Goal: Check status: Check status

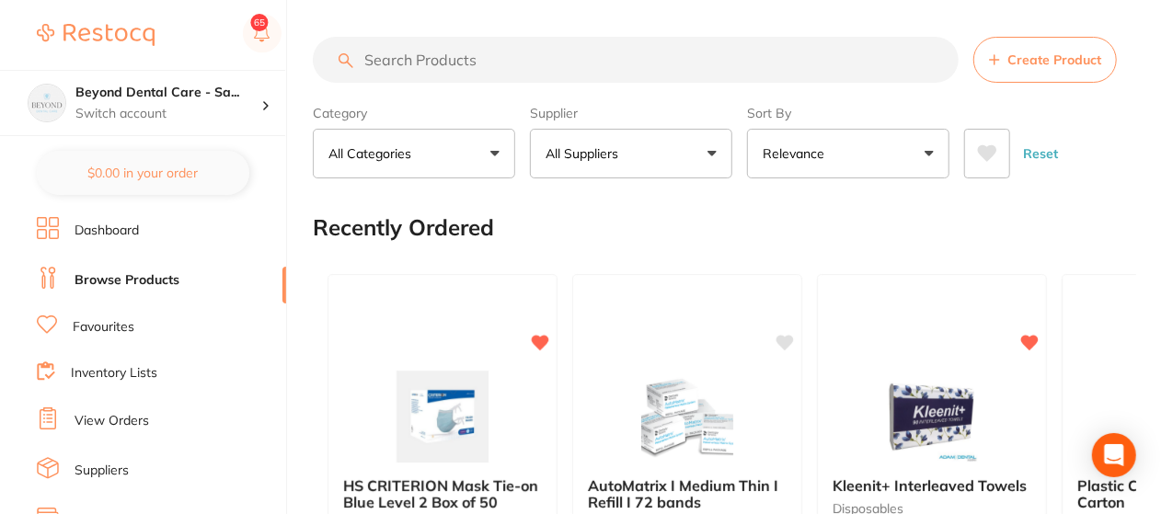
click at [140, 420] on link "View Orders" at bounding box center [111, 421] width 74 height 18
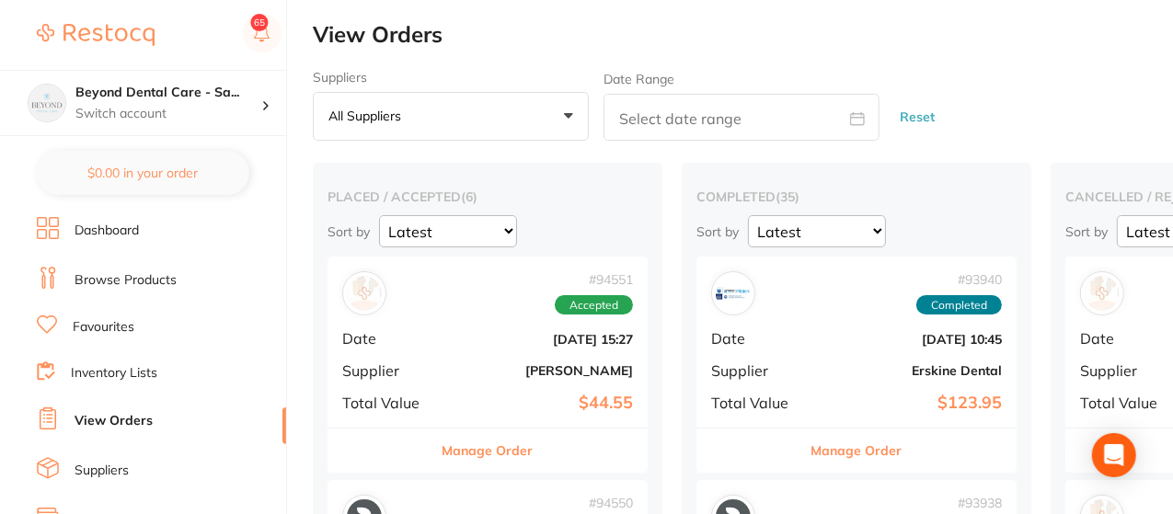
click at [429, 466] on div "Manage Order" at bounding box center [487, 450] width 320 height 45
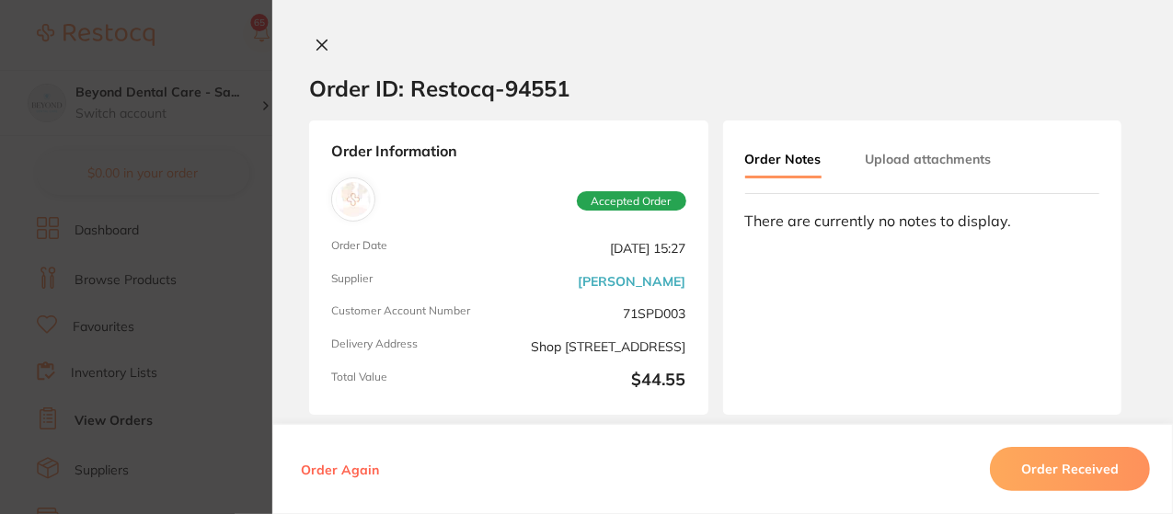
click at [1025, 464] on button "Order Received" at bounding box center [1070, 469] width 160 height 44
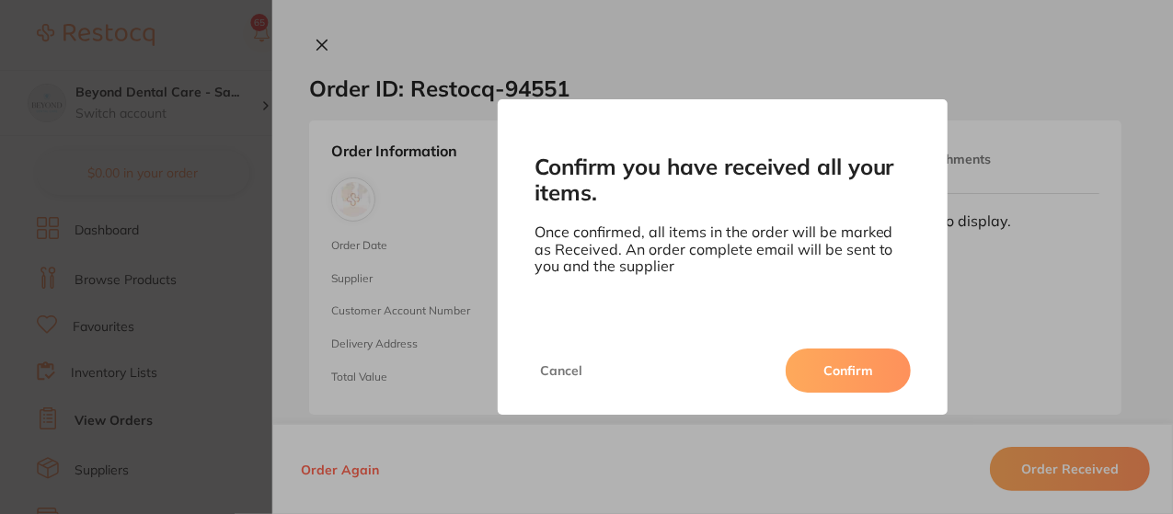
click at [802, 363] on button "Confirm" at bounding box center [847, 371] width 125 height 44
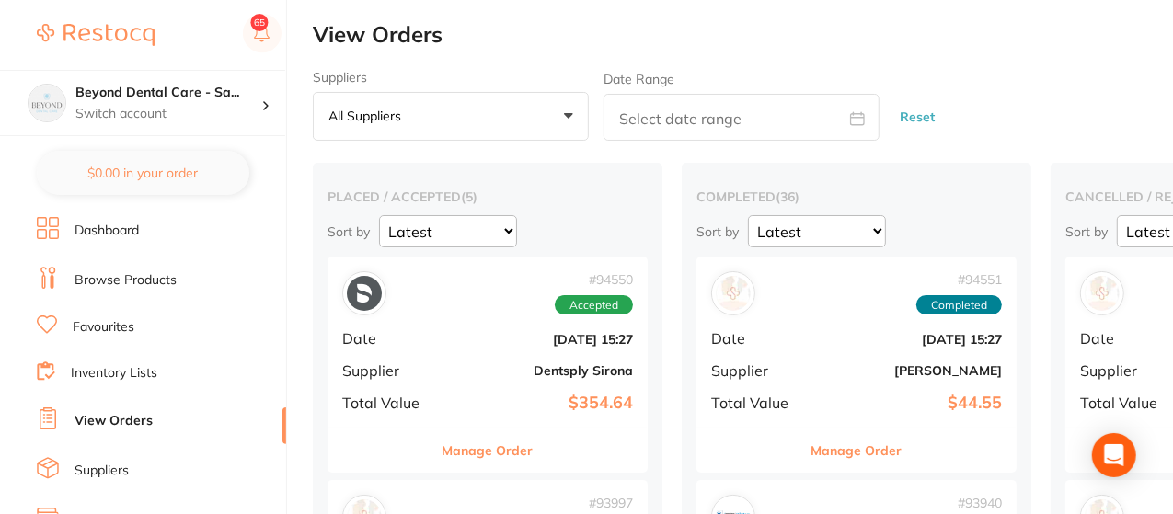
click at [498, 453] on button "Manage Order" at bounding box center [487, 451] width 91 height 44
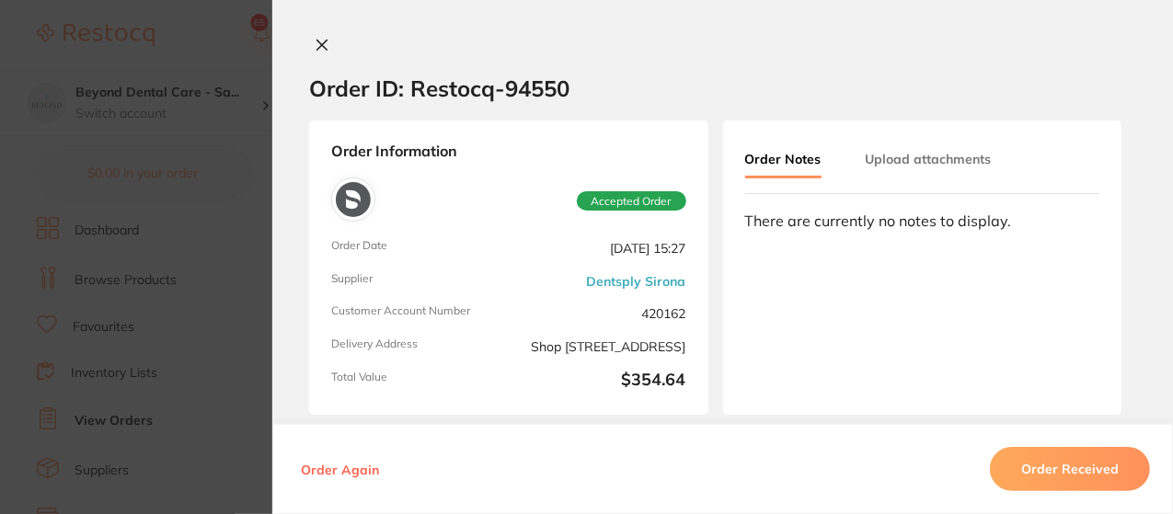
click at [1044, 470] on button "Order Received" at bounding box center [1070, 469] width 160 height 44
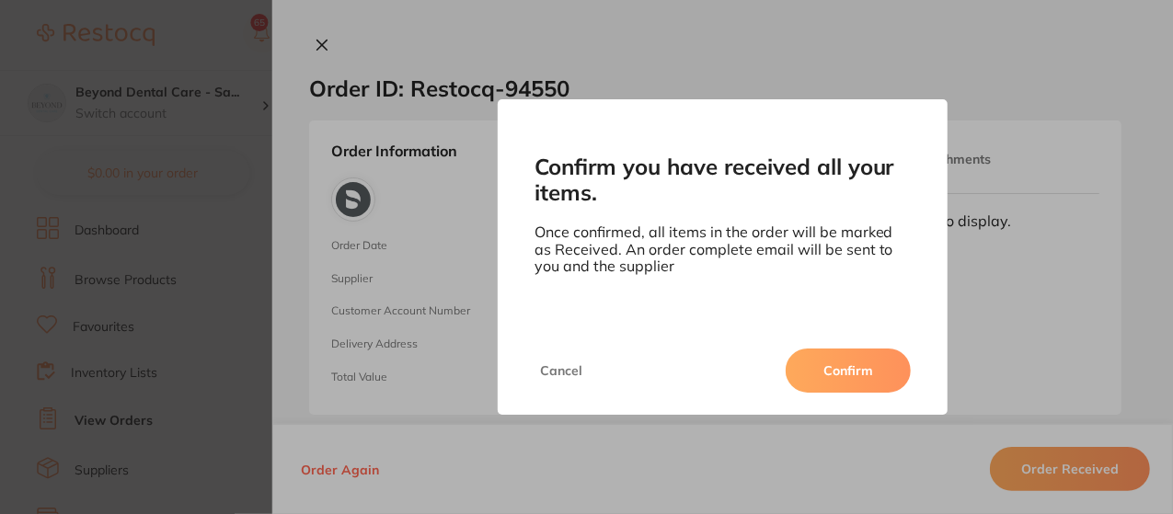
click at [860, 371] on button "Confirm" at bounding box center [847, 371] width 125 height 44
